Goal: Task Accomplishment & Management: Complete application form

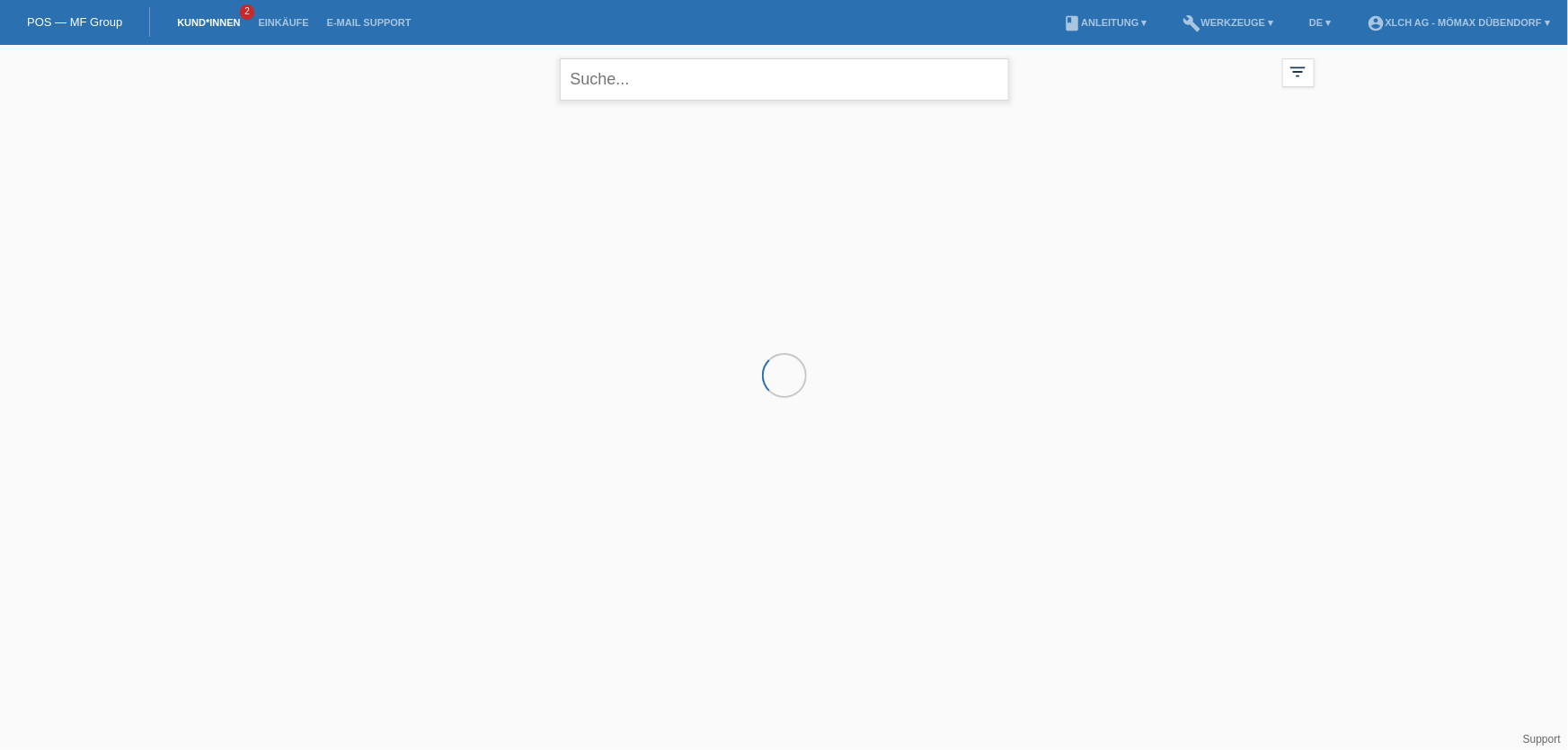
click at [632, 89] on input "text" at bounding box center [785, 79] width 450 height 43
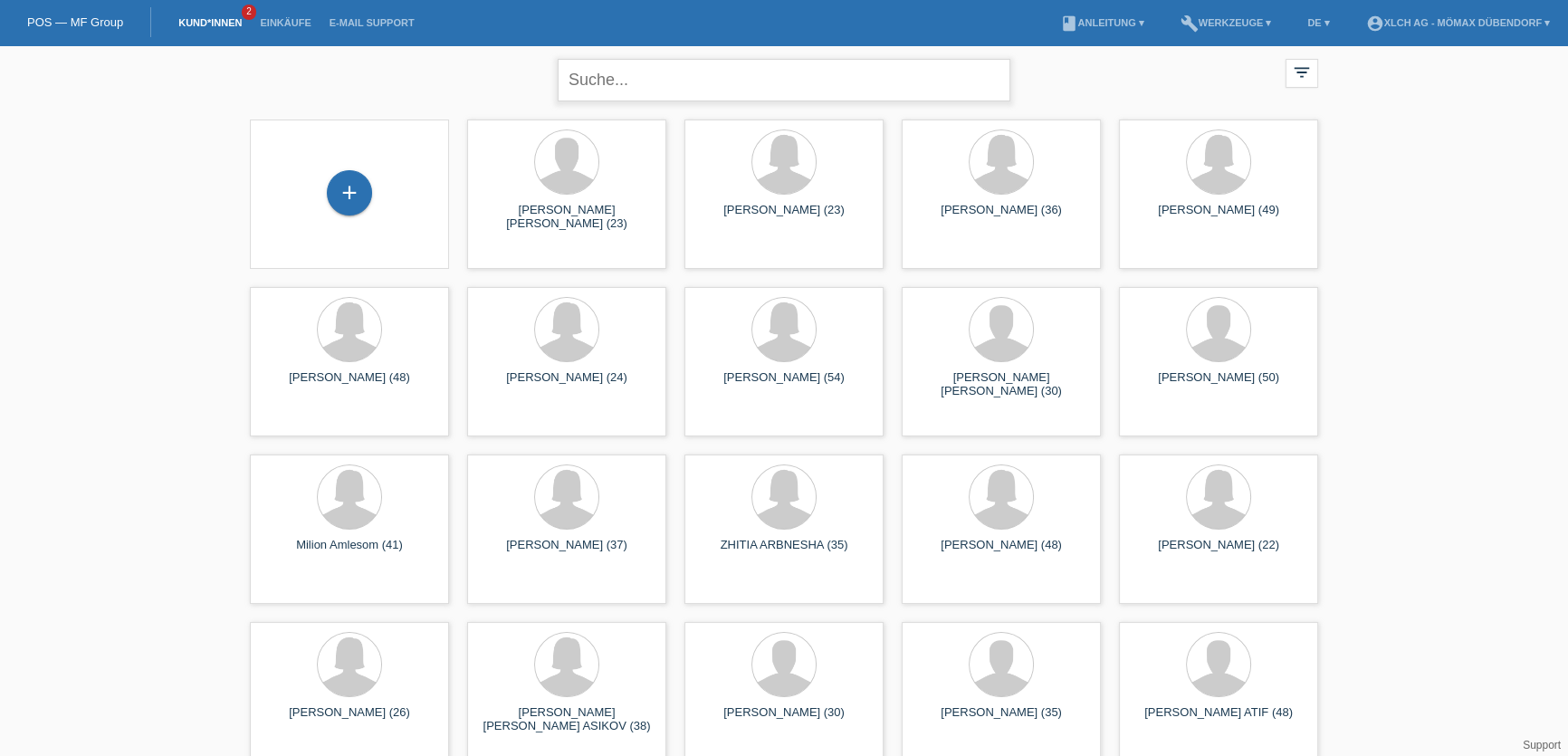
click at [614, 87] on input "text" at bounding box center [784, 79] width 453 height 43
click at [700, 73] on input "Ibara Claudia" at bounding box center [784, 79] width 453 height 43
type input "Ibara Claudia"
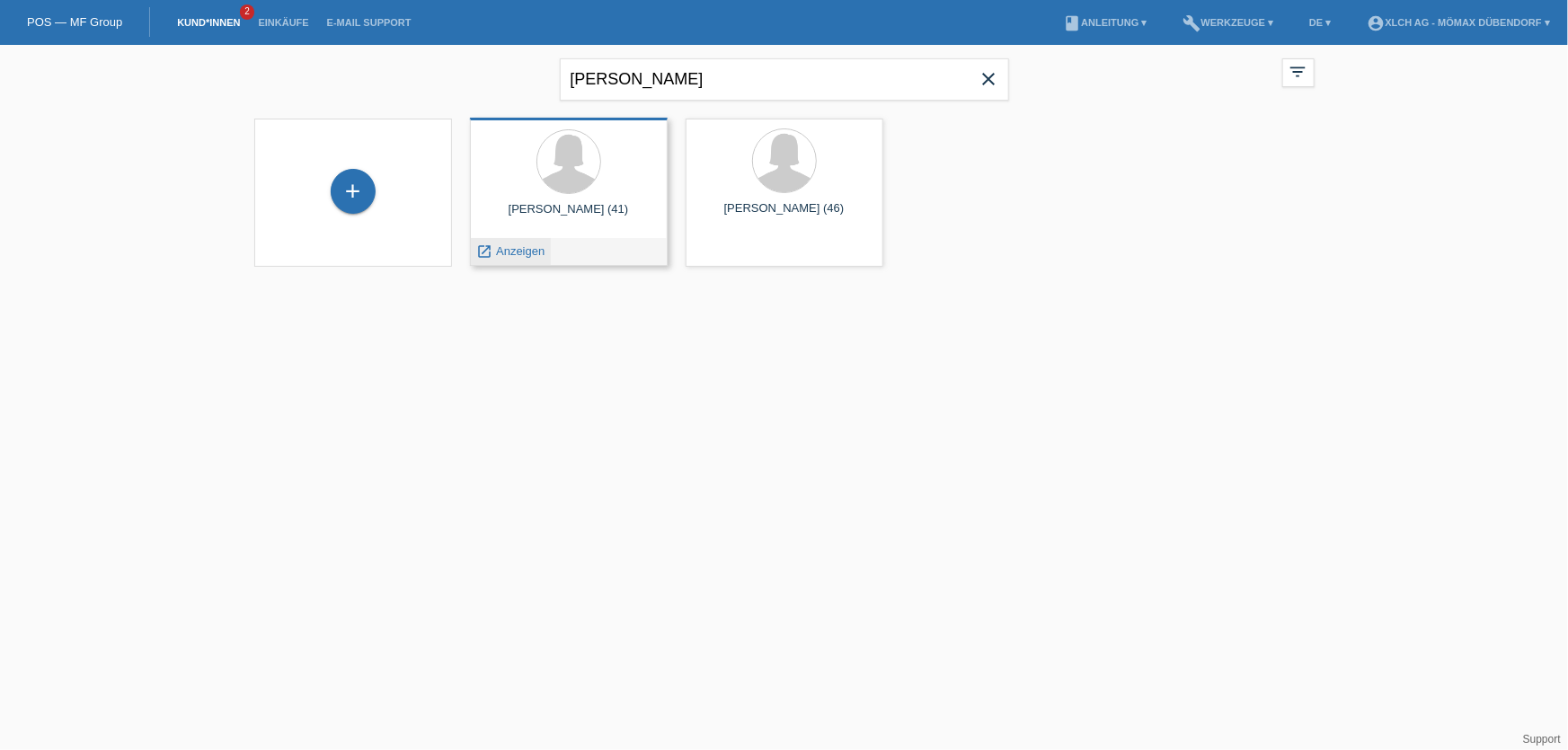
click at [536, 243] on div "launch Anzeigen" at bounding box center [511, 252] width 81 height 27
click at [520, 252] on span "Anzeigen" at bounding box center [520, 251] width 49 height 14
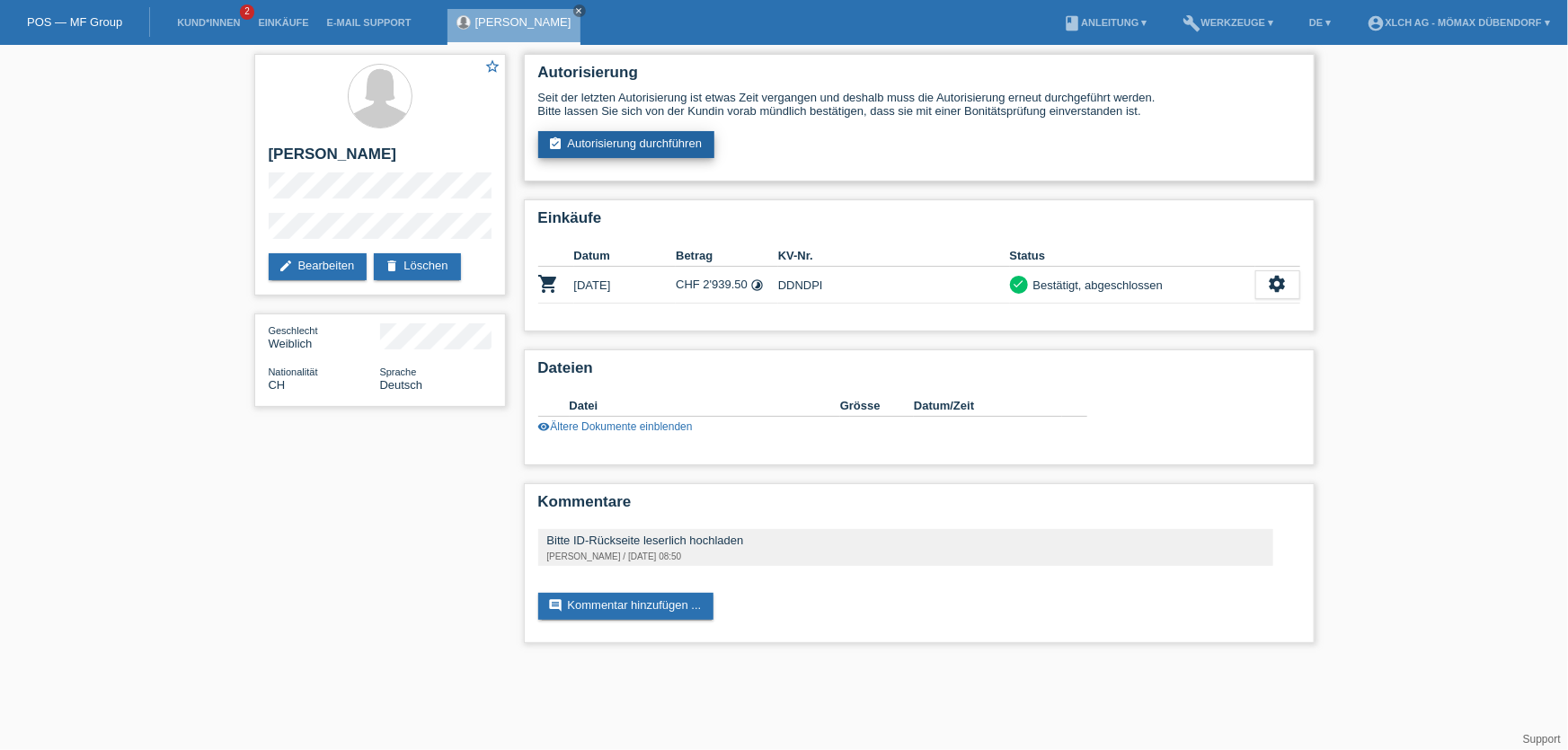
click at [581, 143] on link "assignment_turned_in Autorisierung durchführen" at bounding box center [626, 145] width 177 height 27
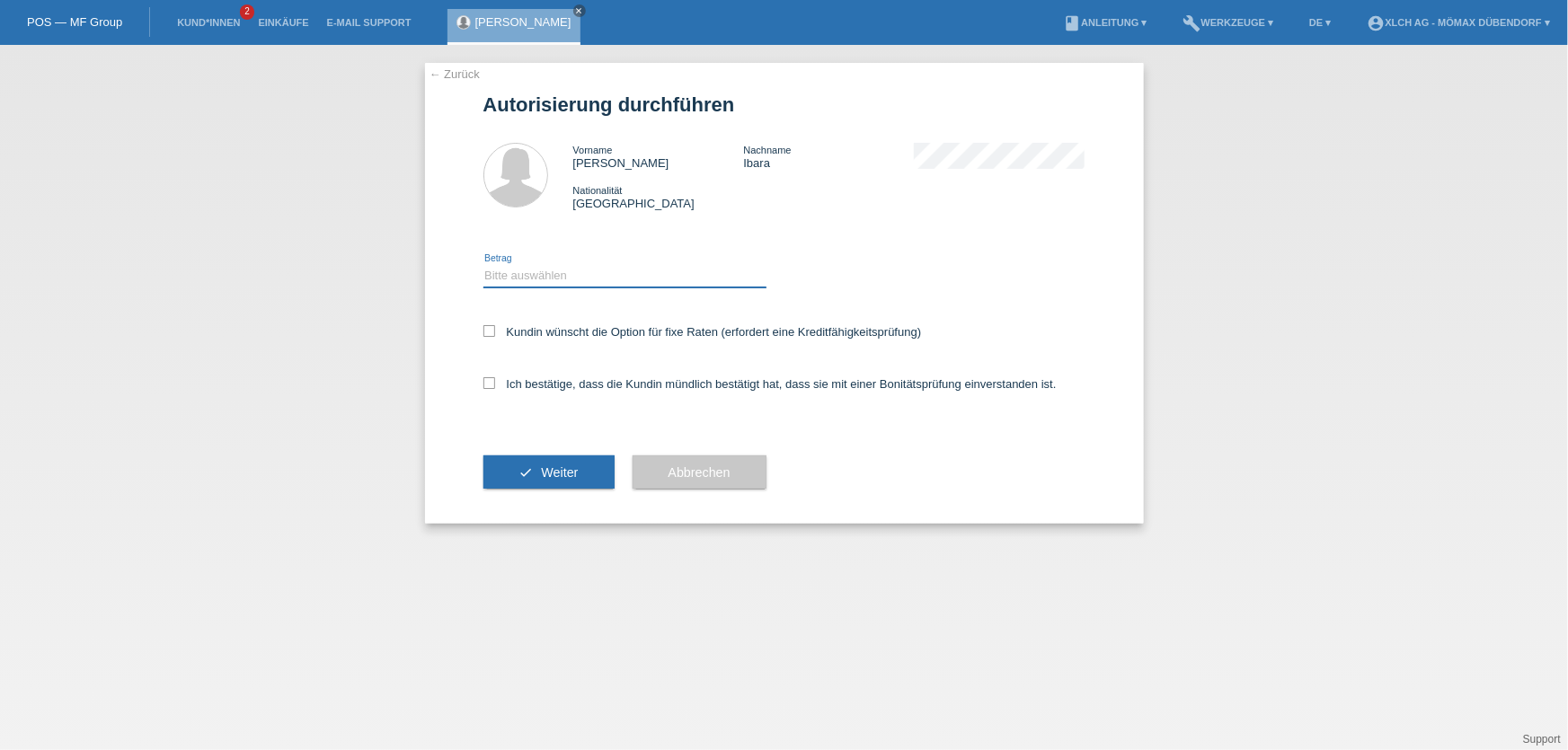
click at [546, 266] on select "Bitte auswählen CHF 1.00 - CHF 499.00 CHF 500.00 - CHF 1'999.00 CHF 2'000.00 - …" at bounding box center [624, 276] width 283 height 22
select select "1"
click at [483, 265] on select "Bitte auswählen CHF 1.00 - CHF 499.00 CHF 500.00 - CHF 1'999.00 CHF 2'000.00 - …" at bounding box center [624, 276] width 283 height 22
drag, startPoint x: 481, startPoint y: 322, endPoint x: 488, endPoint y: 332, distance: 12.2
click at [480, 322] on div "← Zurück Autorisierung durchführen Vorname Claudia Magdalena Nachname Ibara Nat…" at bounding box center [784, 293] width 719 height 461
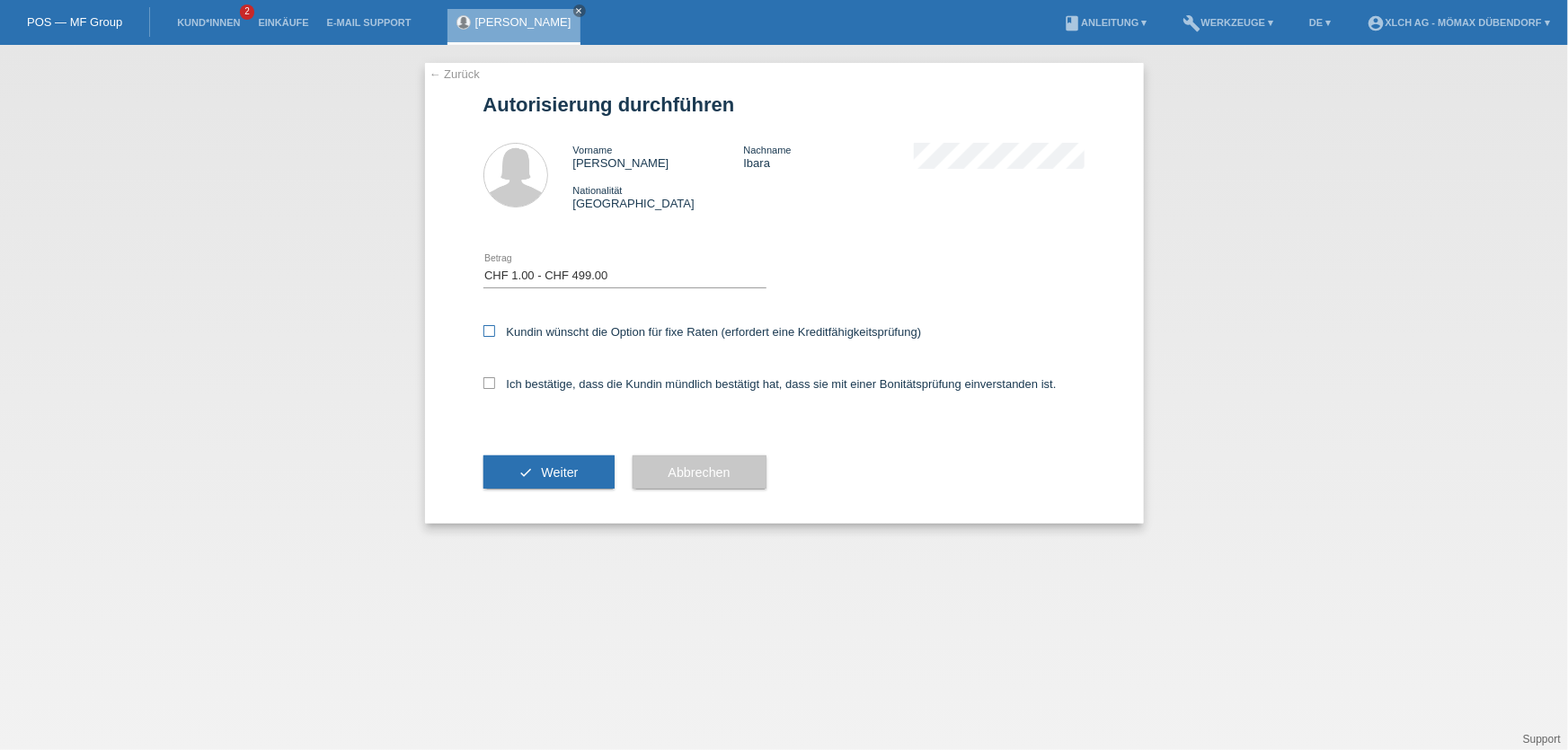
click at [492, 331] on icon at bounding box center [489, 331] width 12 height 12
click at [492, 331] on input "Kundin wünscht die Option für fixe Raten (erfordert eine Kreditfähigkeitsprüfun…" at bounding box center [489, 331] width 12 height 12
checkbox input "true"
click at [489, 384] on icon at bounding box center [489, 382] width 12 height 12
click at [489, 384] on input "Ich bestätige, dass die Kundin mündlich bestätigt hat, dass sie mit einer Bonit…" at bounding box center [489, 382] width 12 height 12
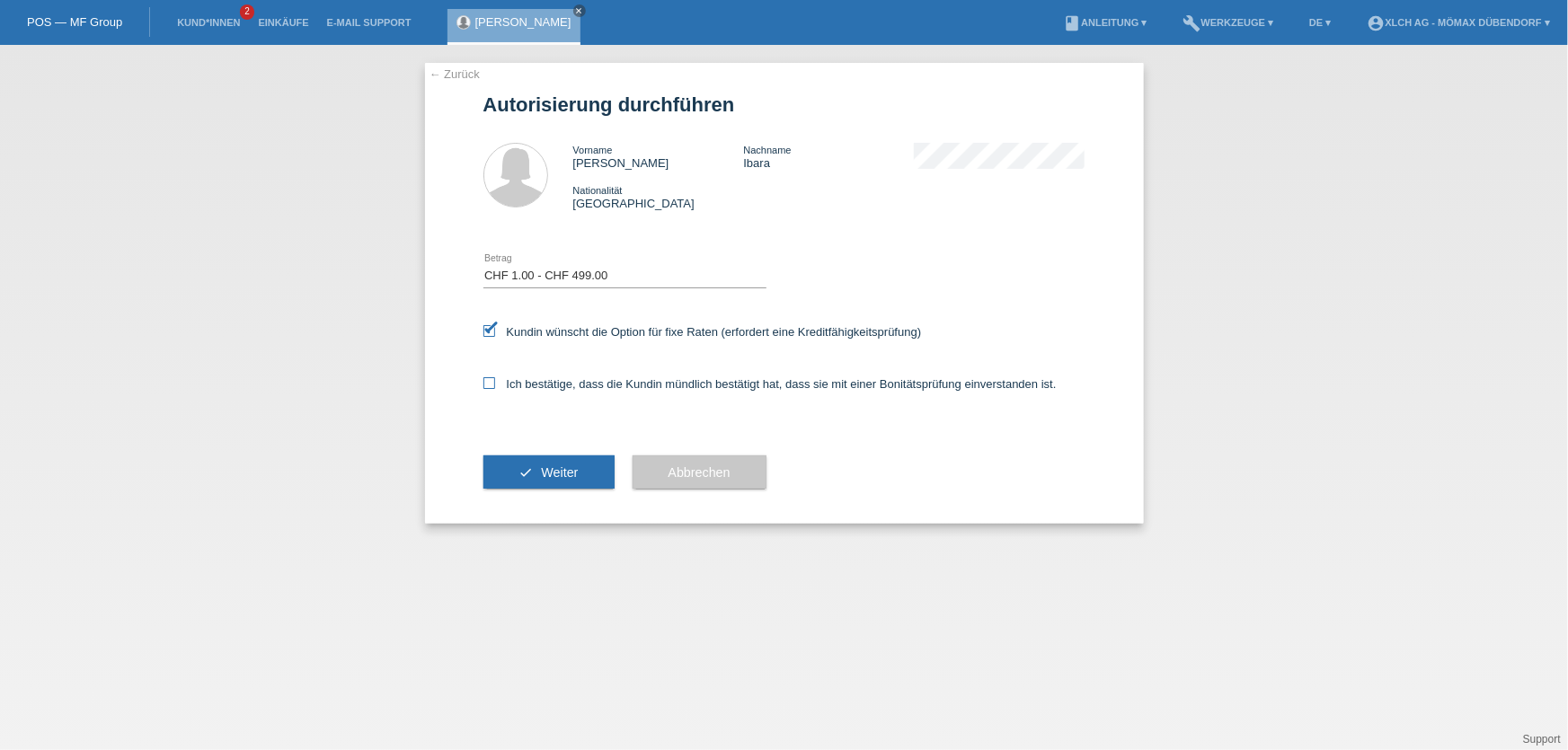
checkbox input "true"
click at [566, 481] on button "check Weiter" at bounding box center [548, 473] width 131 height 34
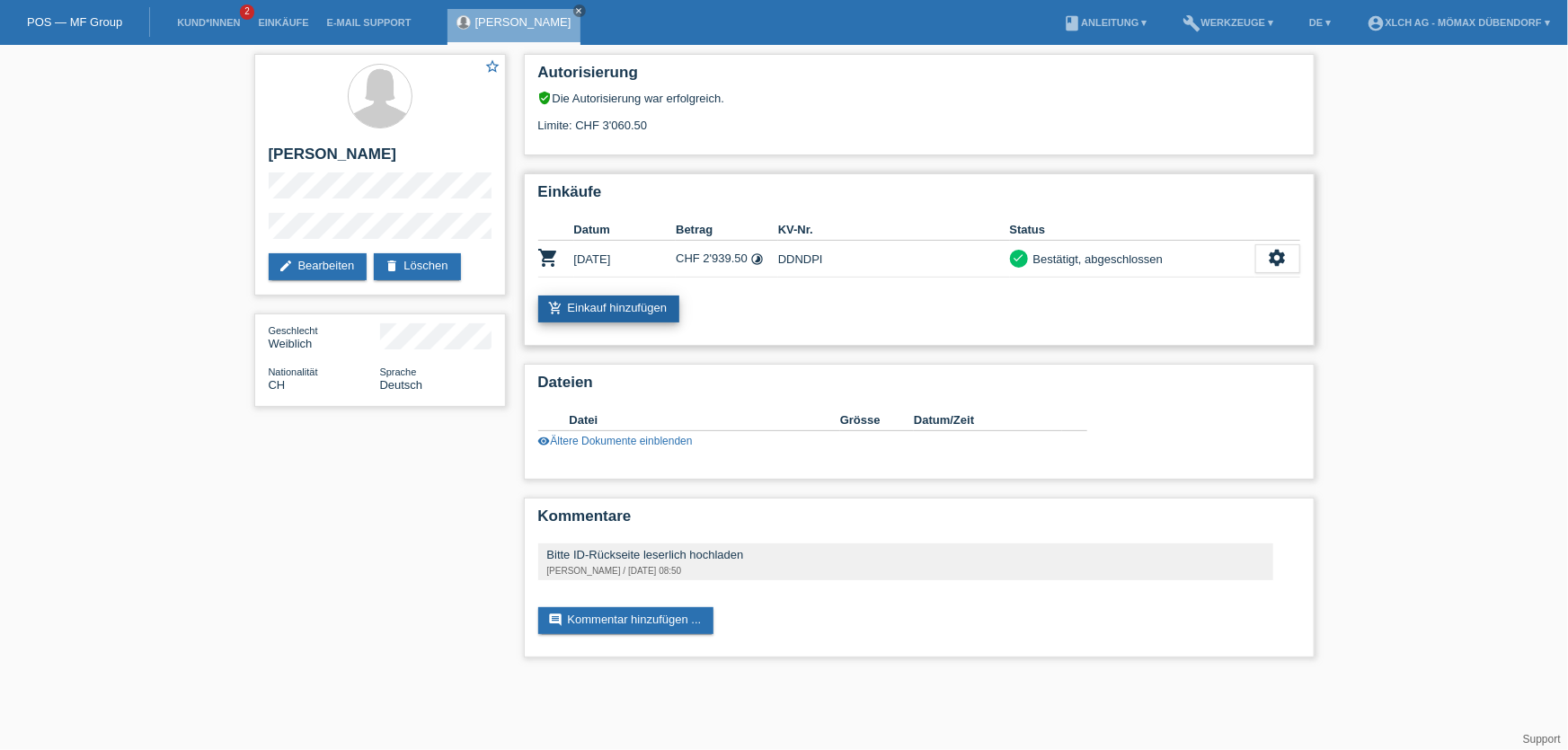
click at [620, 312] on link "add_shopping_cart Einkauf hinzufügen" at bounding box center [609, 309] width 142 height 27
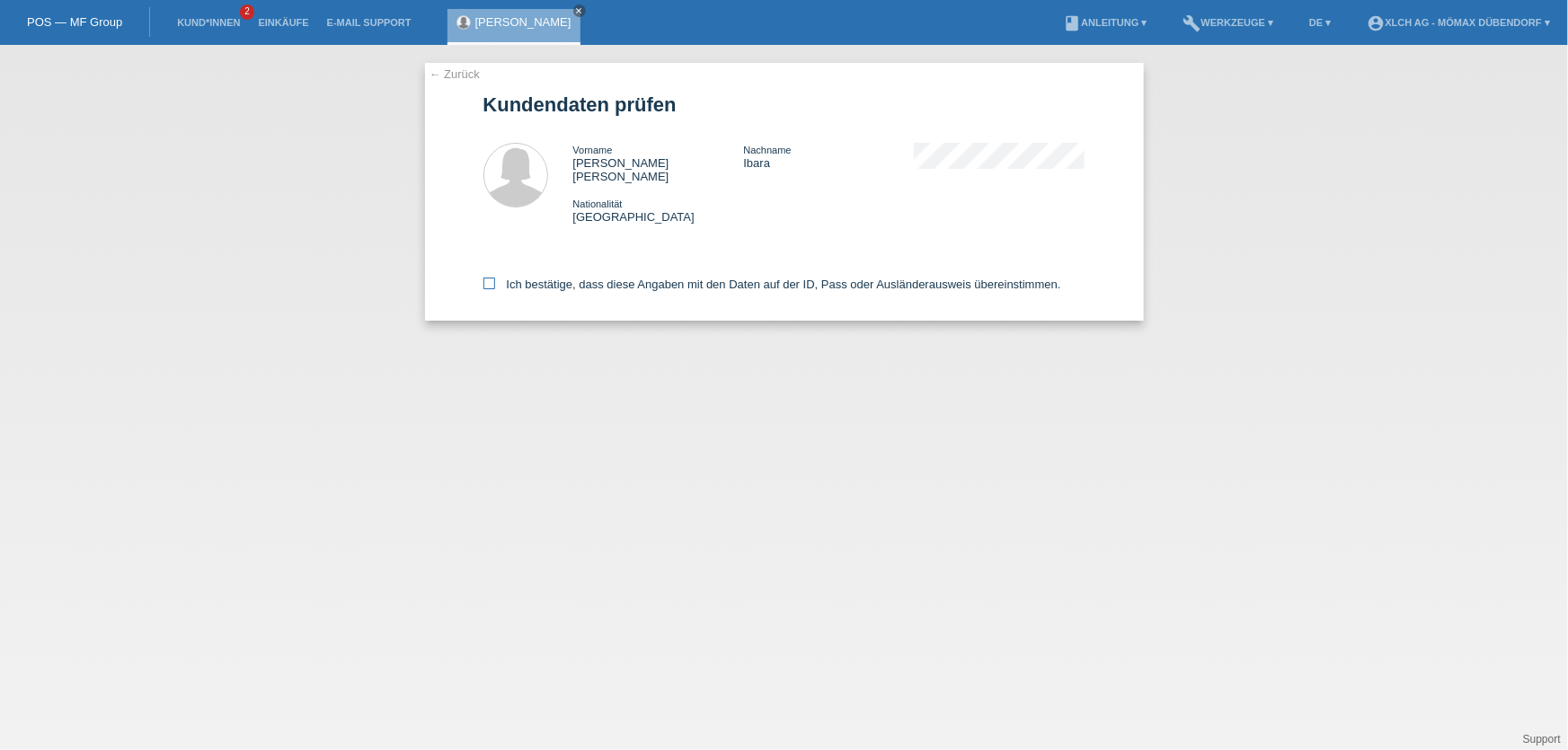
click at [490, 277] on icon at bounding box center [489, 283] width 12 height 12
click at [490, 277] on input "Ich bestätige, dass diese Angaben mit den Daten auf der ID, Pass oder Ausländer…" at bounding box center [489, 283] width 12 height 12
checkbox input "true"
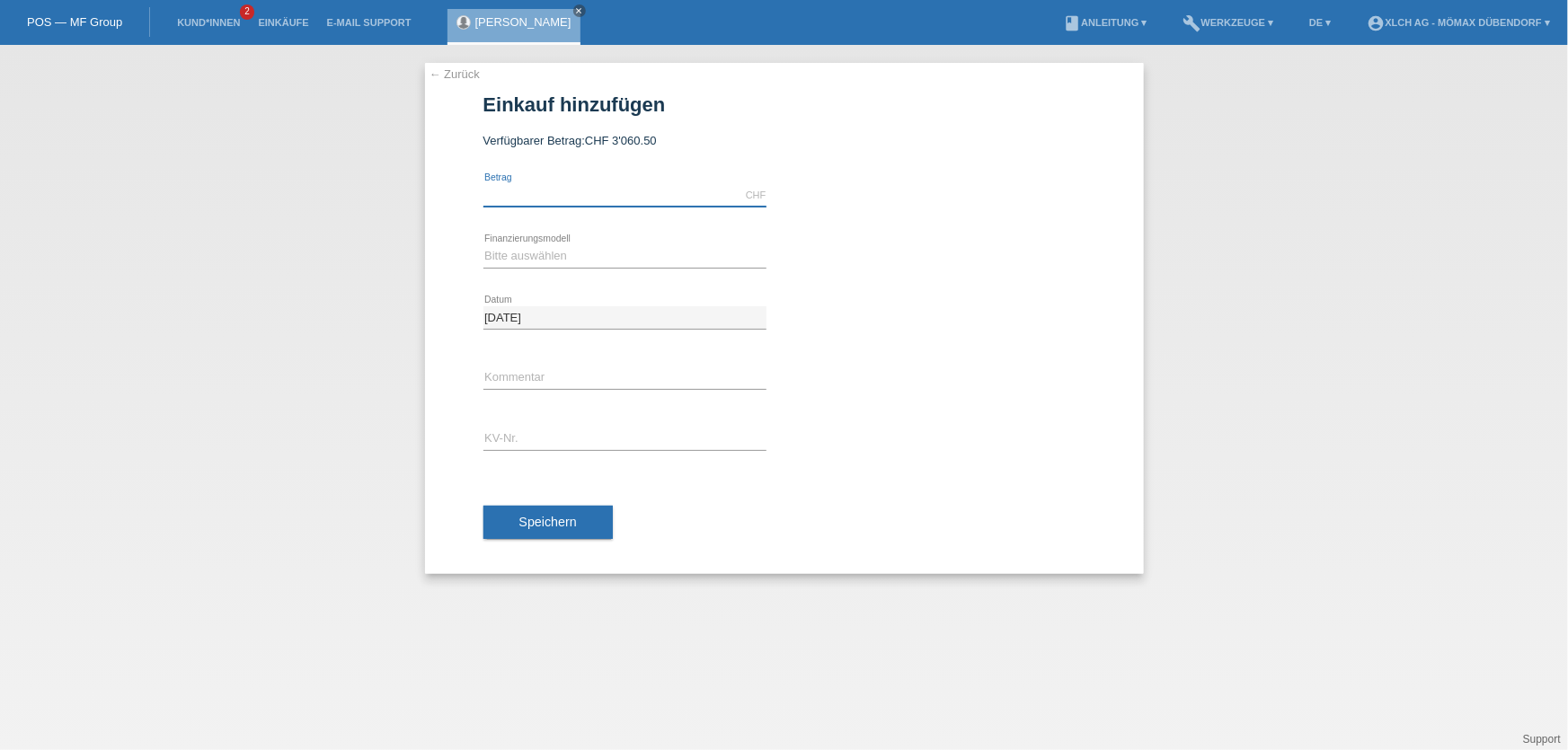
click at [533, 198] on input "text" at bounding box center [624, 195] width 283 height 23
type input "27440.00"
click at [526, 254] on select "Bitte auswählen Kauf auf Rechnung mit Teilzahlungsoption Fixe Raten - Zinsübern…" at bounding box center [624, 256] width 283 height 22
click at [483, 245] on select "Bitte auswählen Kauf auf Rechnung mit Teilzahlungsoption Fixe Raten - Zinsübern…" at bounding box center [624, 256] width 283 height 22
click at [506, 261] on select "Bitte auswählen Kauf auf Rechnung mit Teilzahlungsoption Fixe Raten - Zinsübern…" at bounding box center [624, 256] width 283 height 22
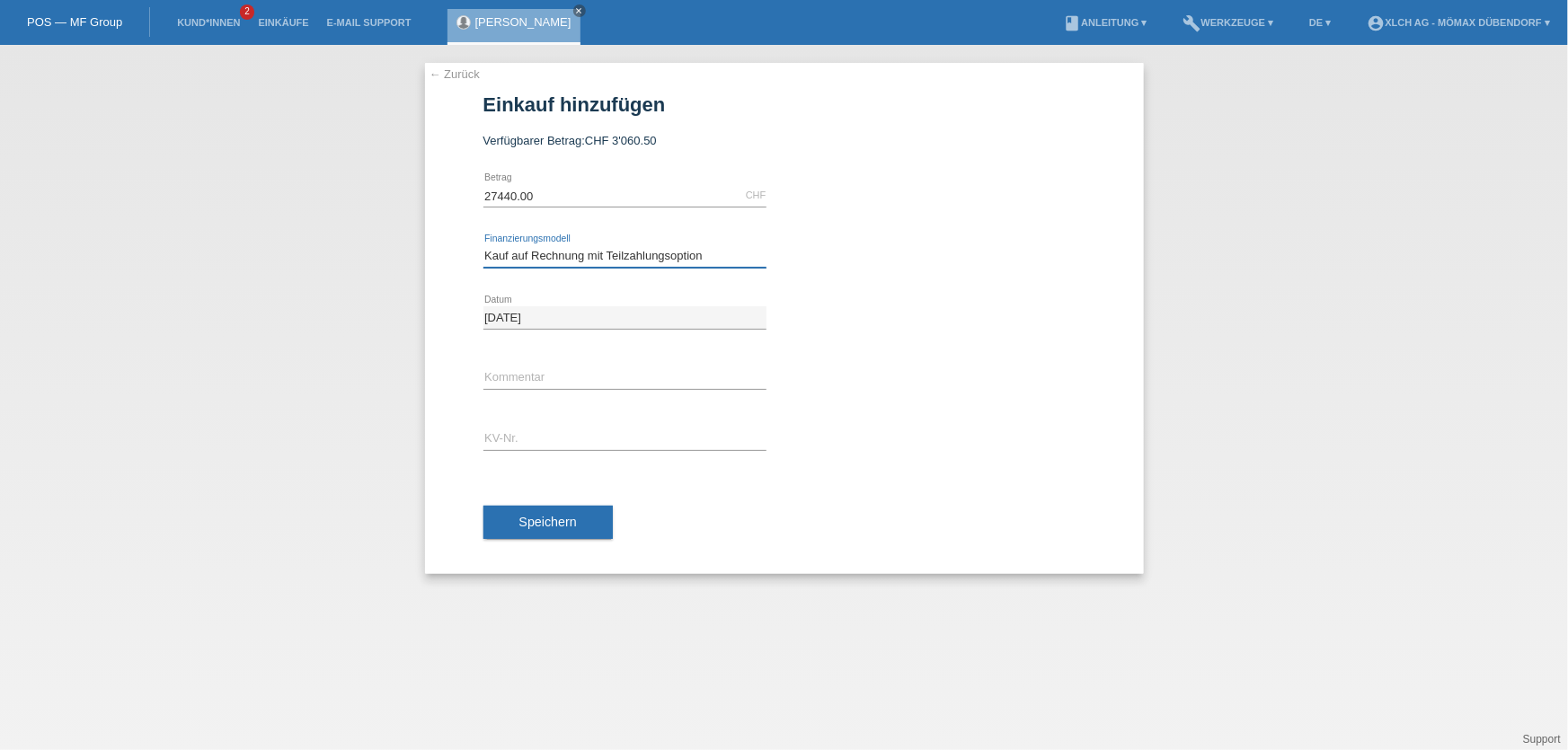
select select "113"
click at [483, 245] on select "Bitte auswählen Kauf auf Rechnung mit Teilzahlungsoption Fixe Raten - Zinsübern…" at bounding box center [624, 256] width 283 height 22
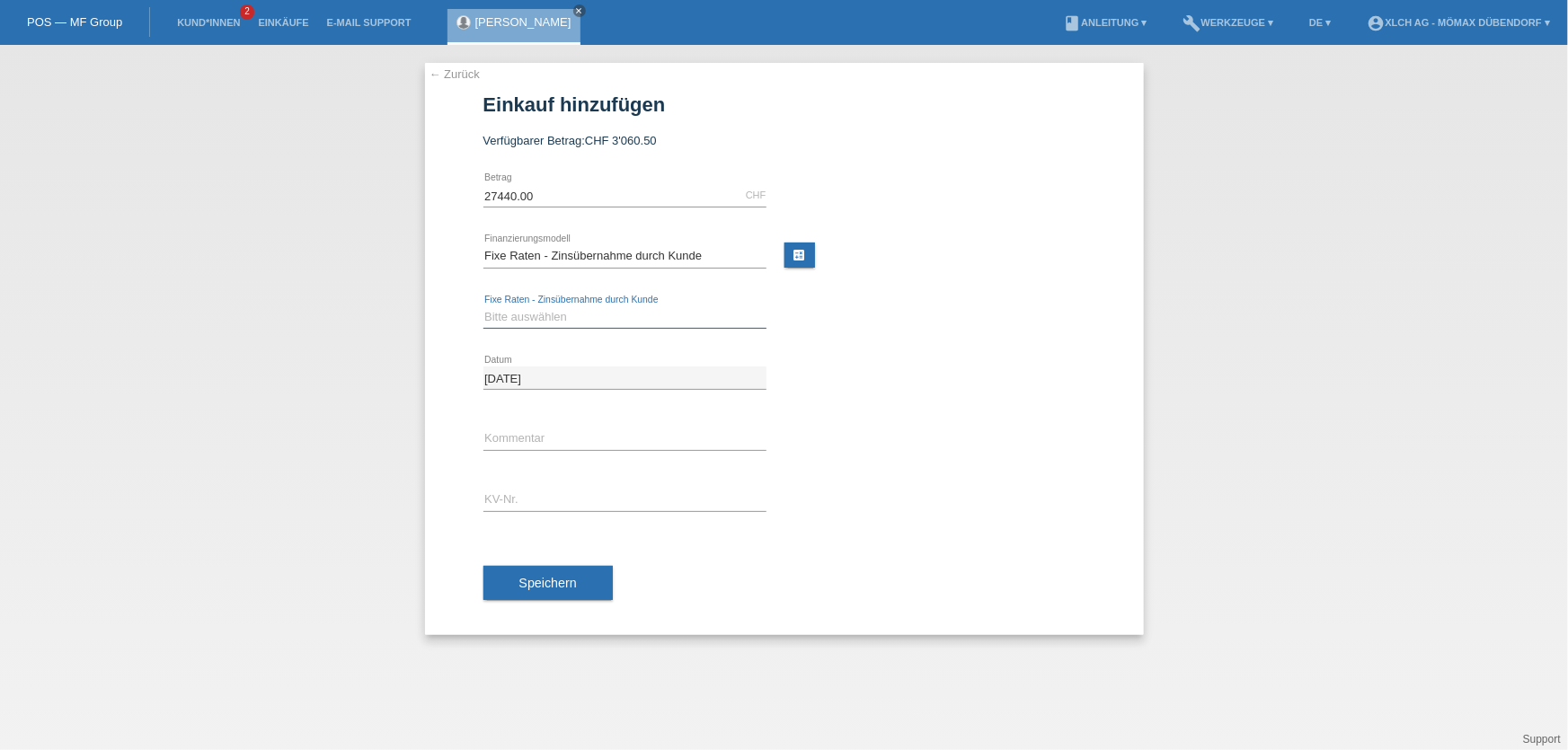
click at [528, 317] on select "Bitte auswählen 6 Raten 12 Raten 24 Raten 36 Raten" at bounding box center [624, 317] width 283 height 22
select select "324"
click at [483, 306] on select "Bitte auswählen 6 Raten 12 Raten 24 Raten 36 Raten" at bounding box center [624, 317] width 283 height 22
click at [799, 251] on link "calculate" at bounding box center [800, 255] width 31 height 25
type input "27440.00"
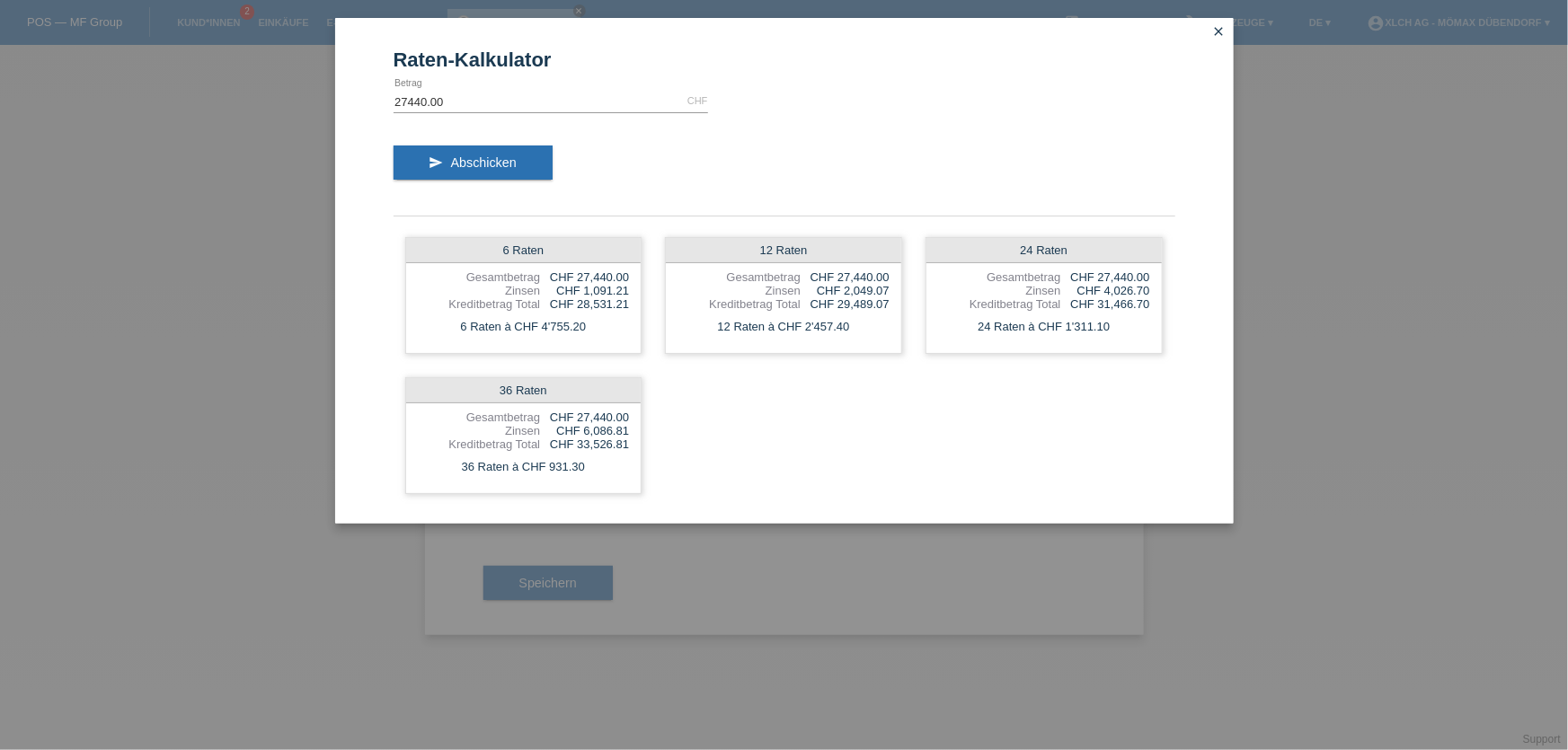
click at [1223, 28] on icon "close" at bounding box center [1220, 32] width 15 height 14
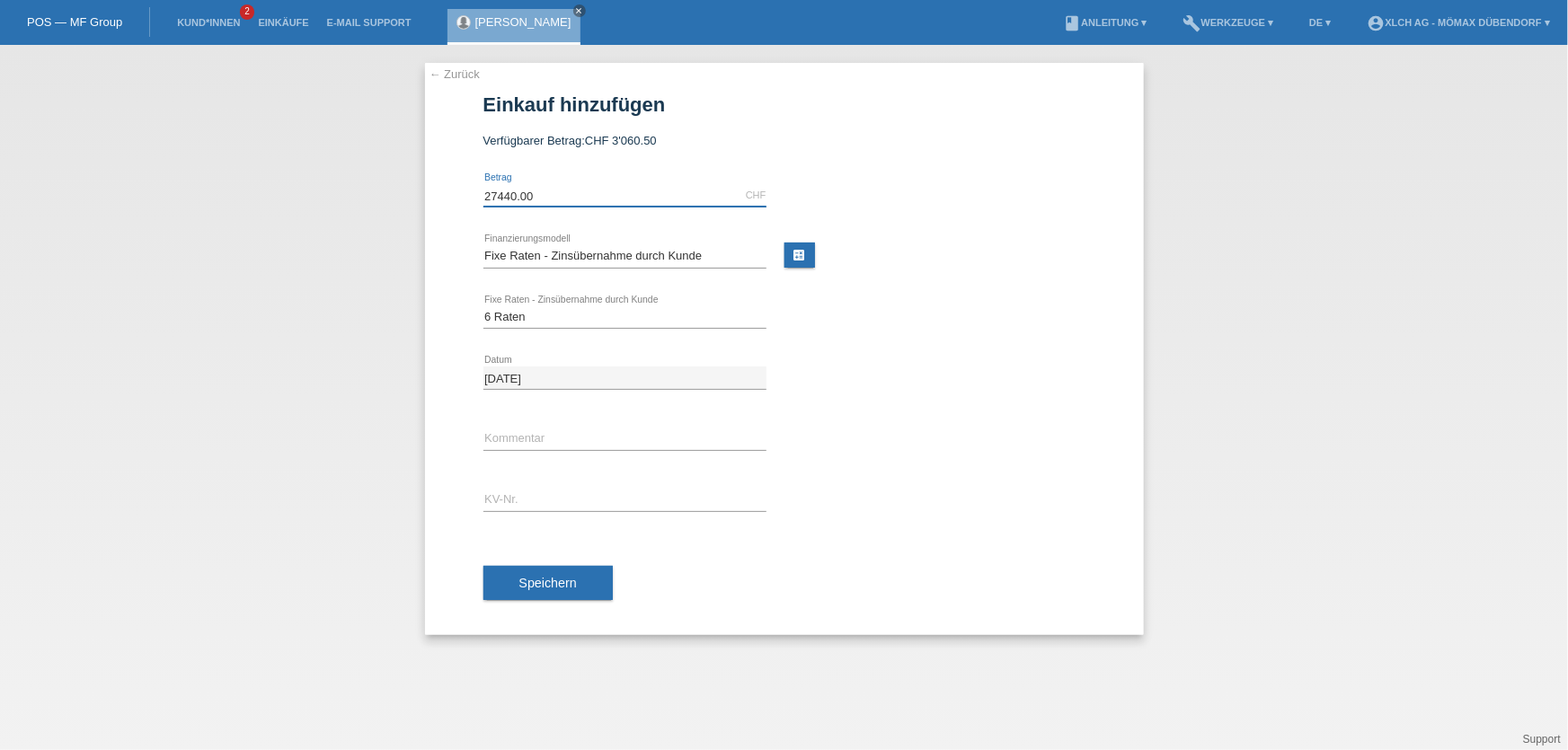
click at [566, 197] on input "27440.00" at bounding box center [624, 195] width 283 height 23
type input "274.40"
click at [805, 253] on link "calculate" at bounding box center [800, 255] width 31 height 25
type input "274.40"
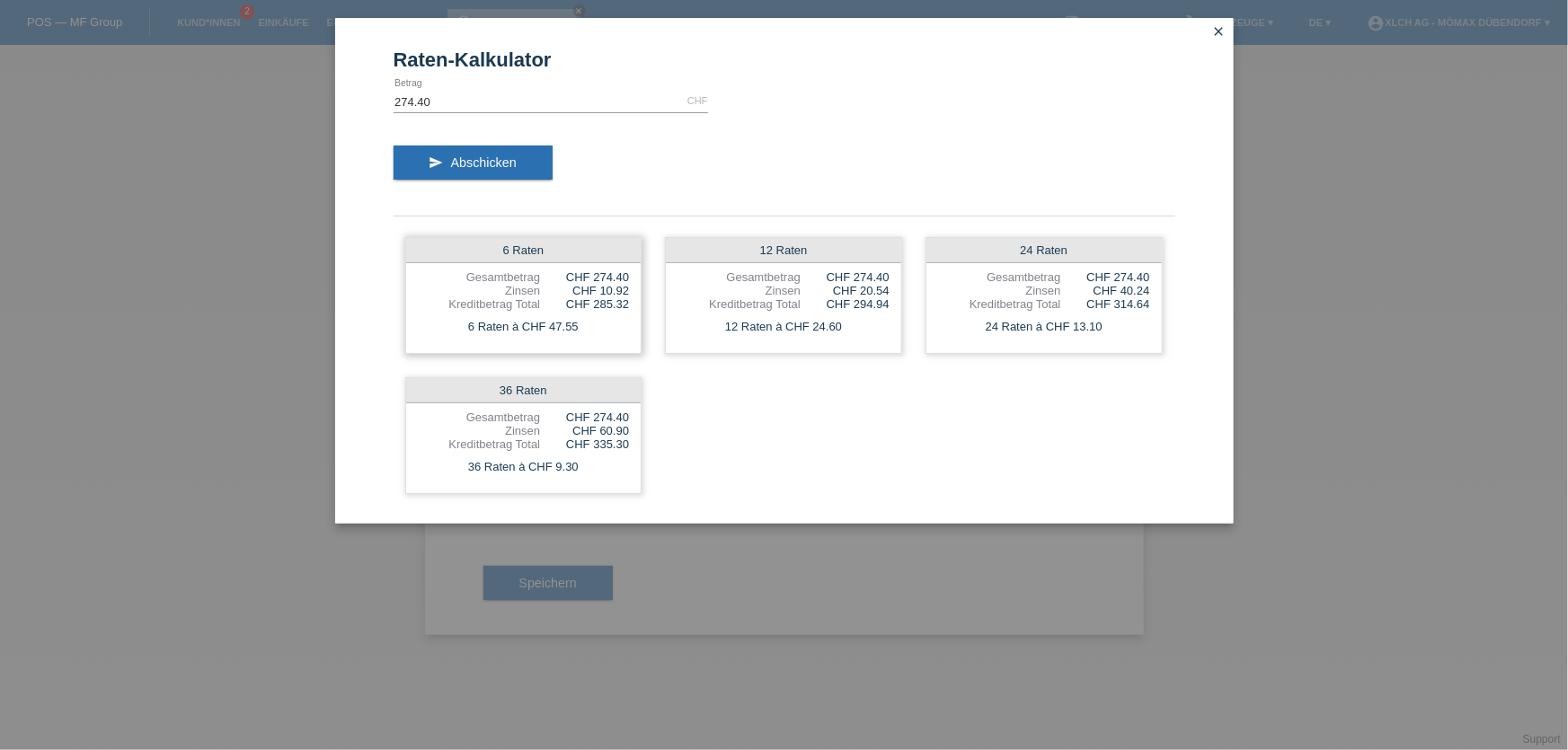
click at [539, 304] on div "Kreditbetrag Total" at bounding box center [479, 303] width 123 height 14
click at [512, 266] on div "6 Raten Gesamtbetrag CHF 274.40 Zinsen CHF 10.92 Kreditbetrag Total CHF 285.32 …" at bounding box center [524, 295] width 237 height 117
click at [489, 161] on span "Abschicken" at bounding box center [484, 163] width 65 height 14
click at [1218, 28] on icon "close" at bounding box center [1220, 32] width 15 height 14
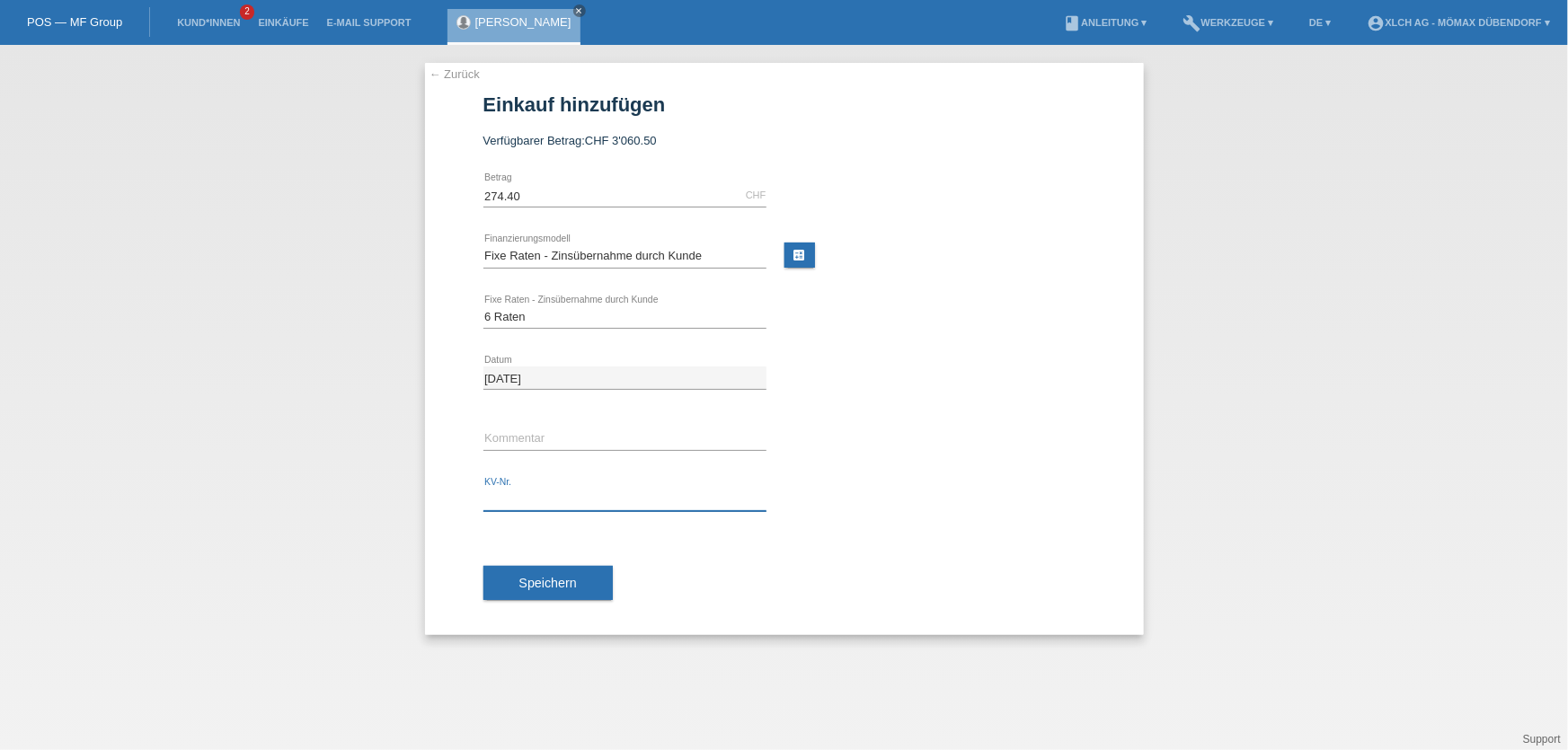
click at [530, 499] on input "text" at bounding box center [624, 499] width 283 height 23
type input "DDNE6N"
click at [548, 589] on button "Speichern" at bounding box center [547, 583] width 130 height 34
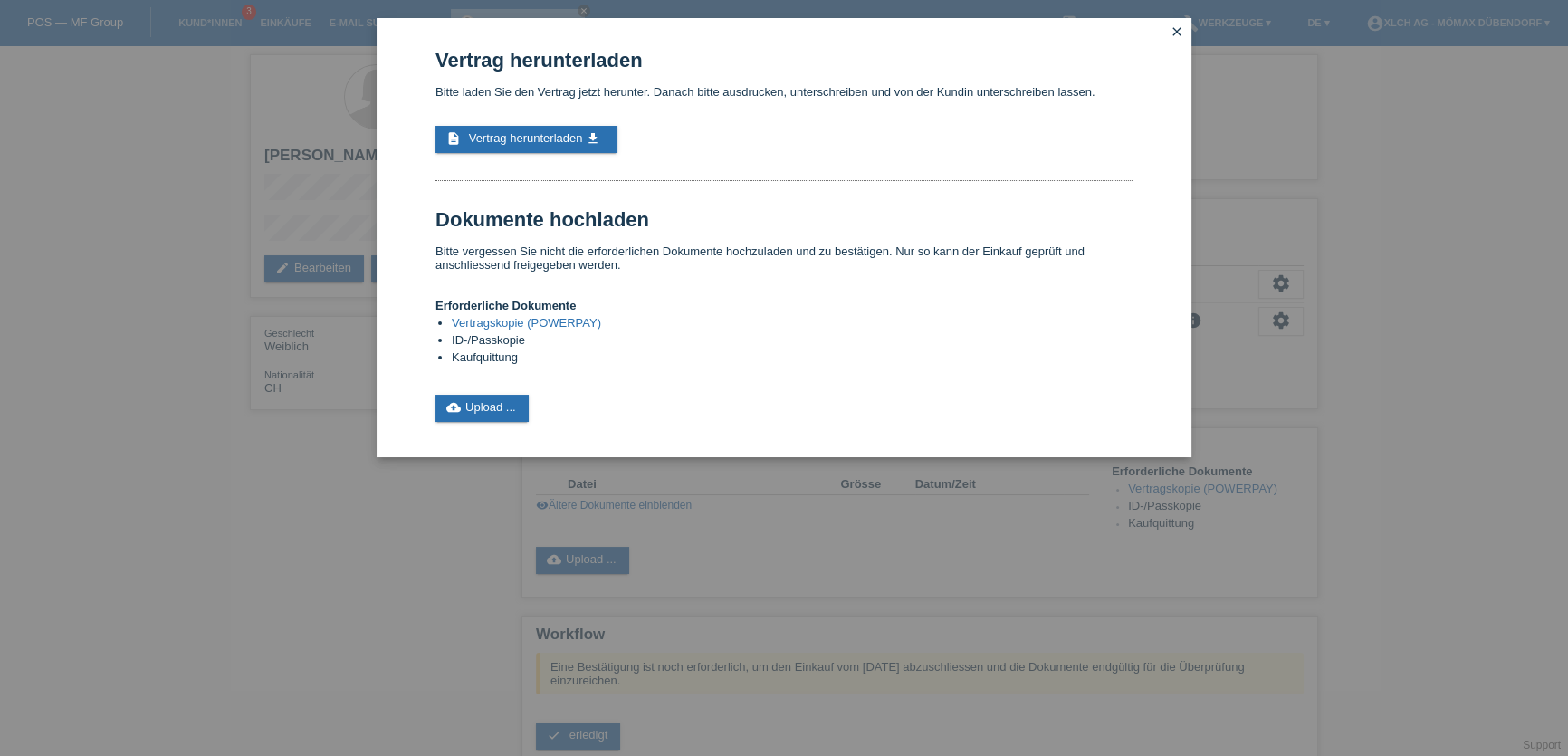
click at [1174, 34] on icon "close" at bounding box center [1177, 32] width 15 height 15
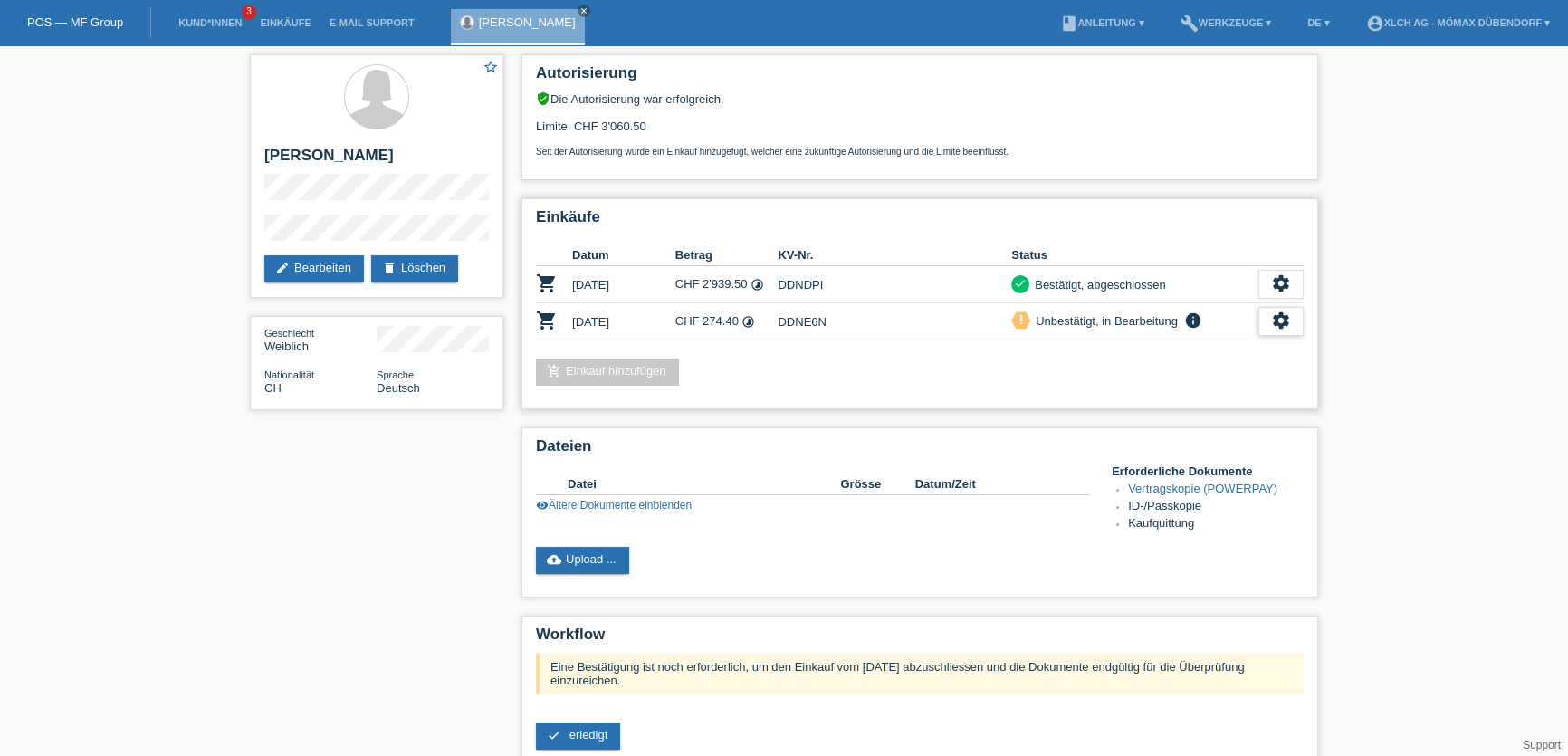
click at [1289, 316] on icon "settings" at bounding box center [1281, 320] width 20 height 20
click at [1195, 403] on span "Vertrag herunterladen" at bounding box center [1157, 400] width 120 height 22
click at [648, 501] on link "visibility Ältere Dokumente einblenden" at bounding box center [614, 505] width 156 height 13
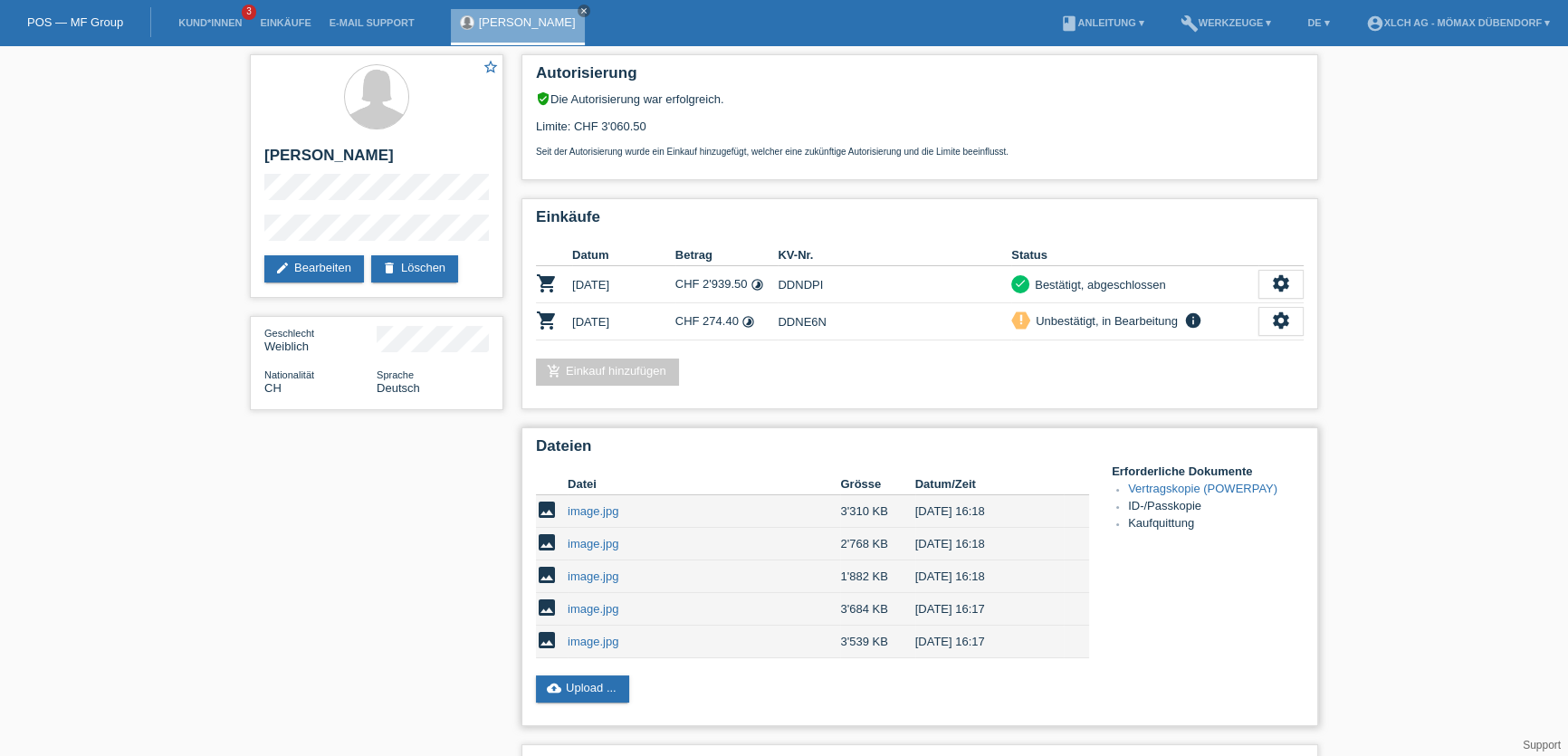
click at [576, 504] on link "image.jpg" at bounding box center [594, 510] width 51 height 14
click at [593, 635] on link "image.jpg" at bounding box center [594, 641] width 51 height 14
click at [596, 602] on link "image.jpg" at bounding box center [594, 608] width 51 height 14
click at [609, 635] on link "image.jpg" at bounding box center [594, 641] width 51 height 14
click at [593, 685] on link "cloud_upload Upload ..." at bounding box center [583, 689] width 93 height 27
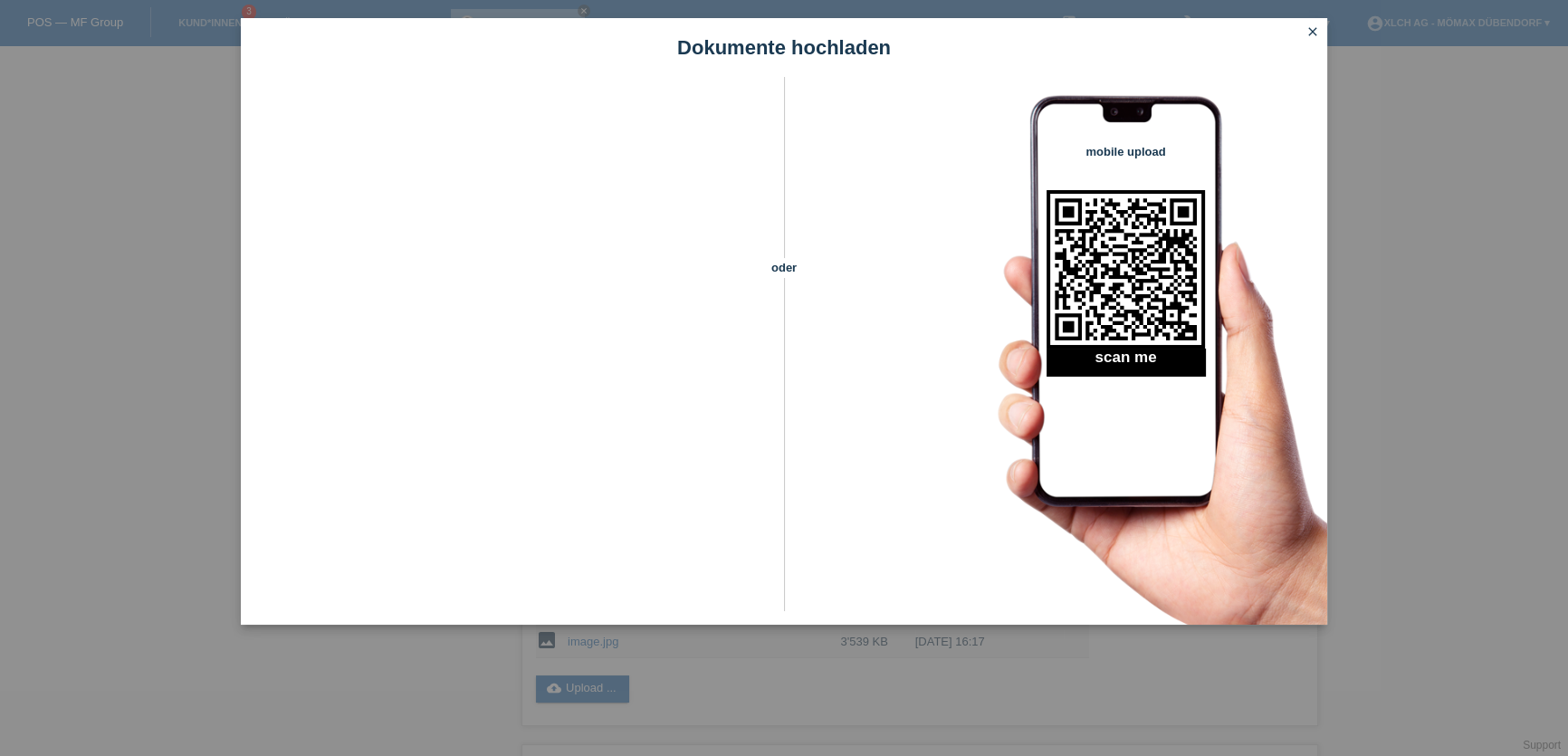
click at [1313, 36] on icon "close" at bounding box center [1313, 32] width 15 height 15
